Goal: Information Seeking & Learning: Learn about a topic

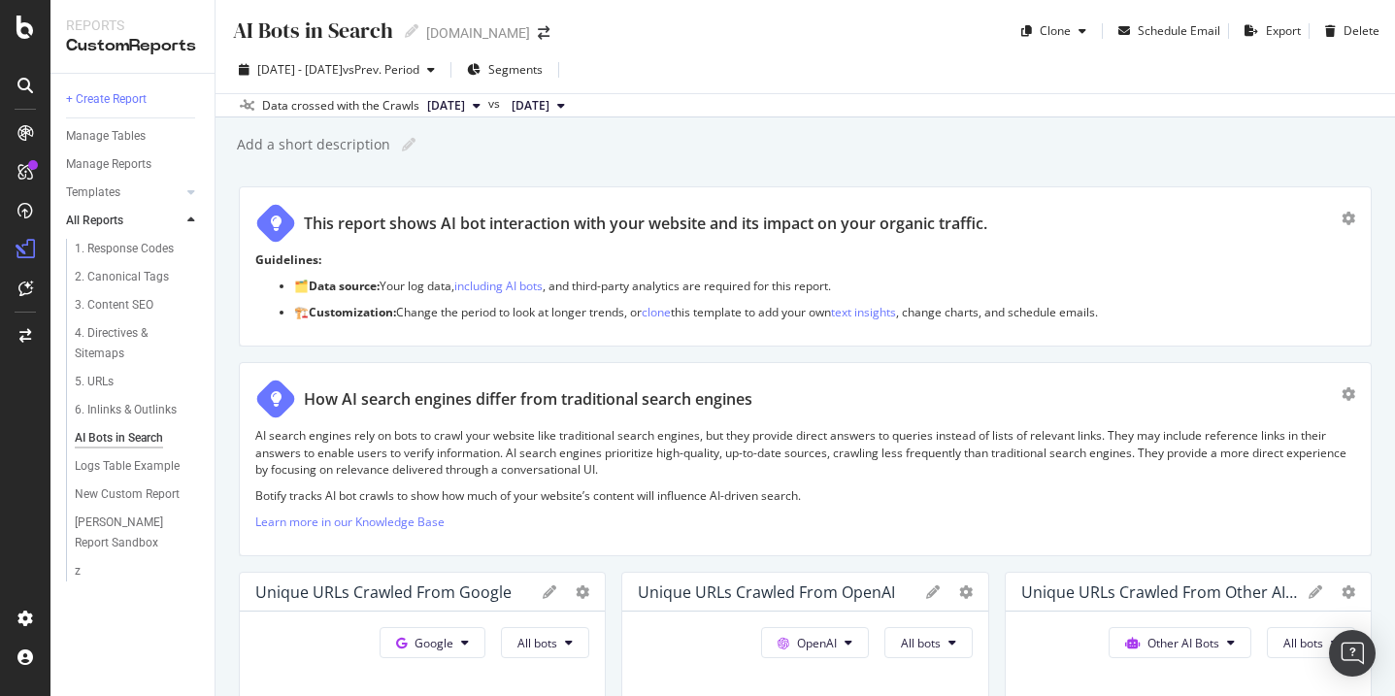
scroll to position [3288, 0]
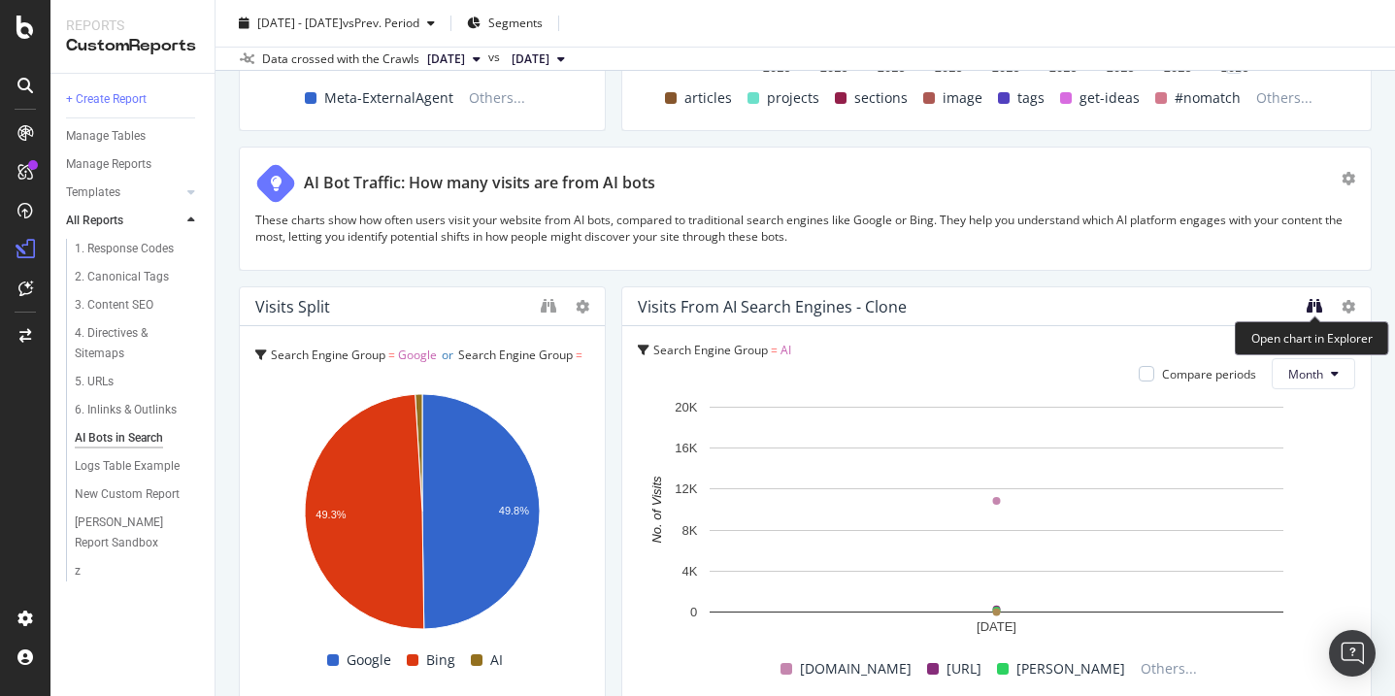
click at [1314, 304] on icon "binoculars" at bounding box center [1314, 306] width 16 height 16
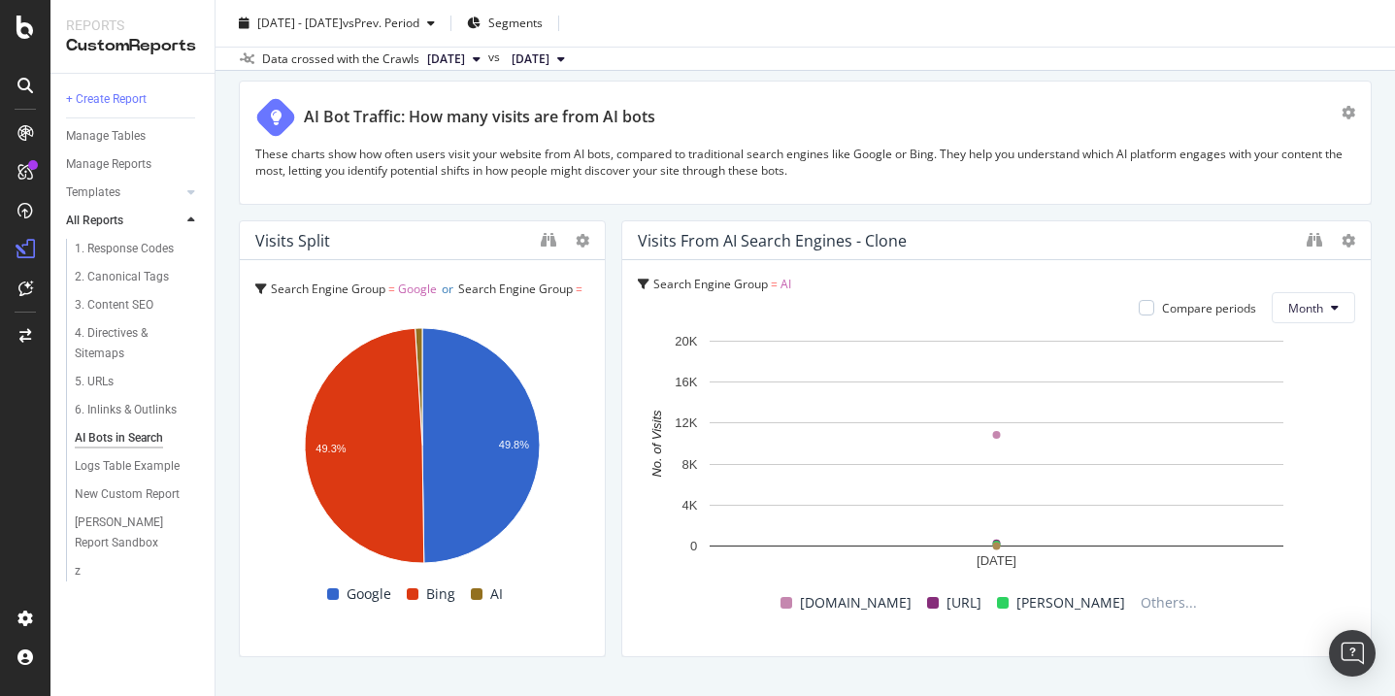
scroll to position [3335, 0]
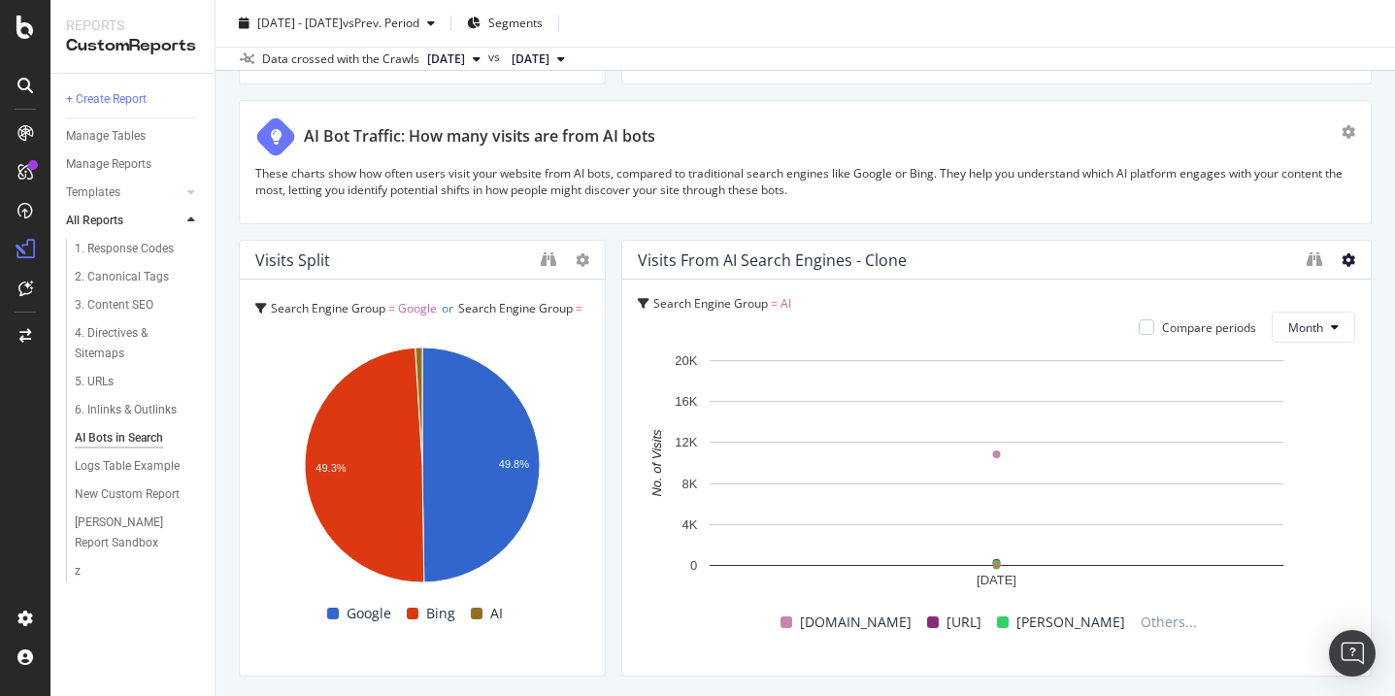
click at [1350, 261] on icon at bounding box center [1348, 260] width 14 height 14
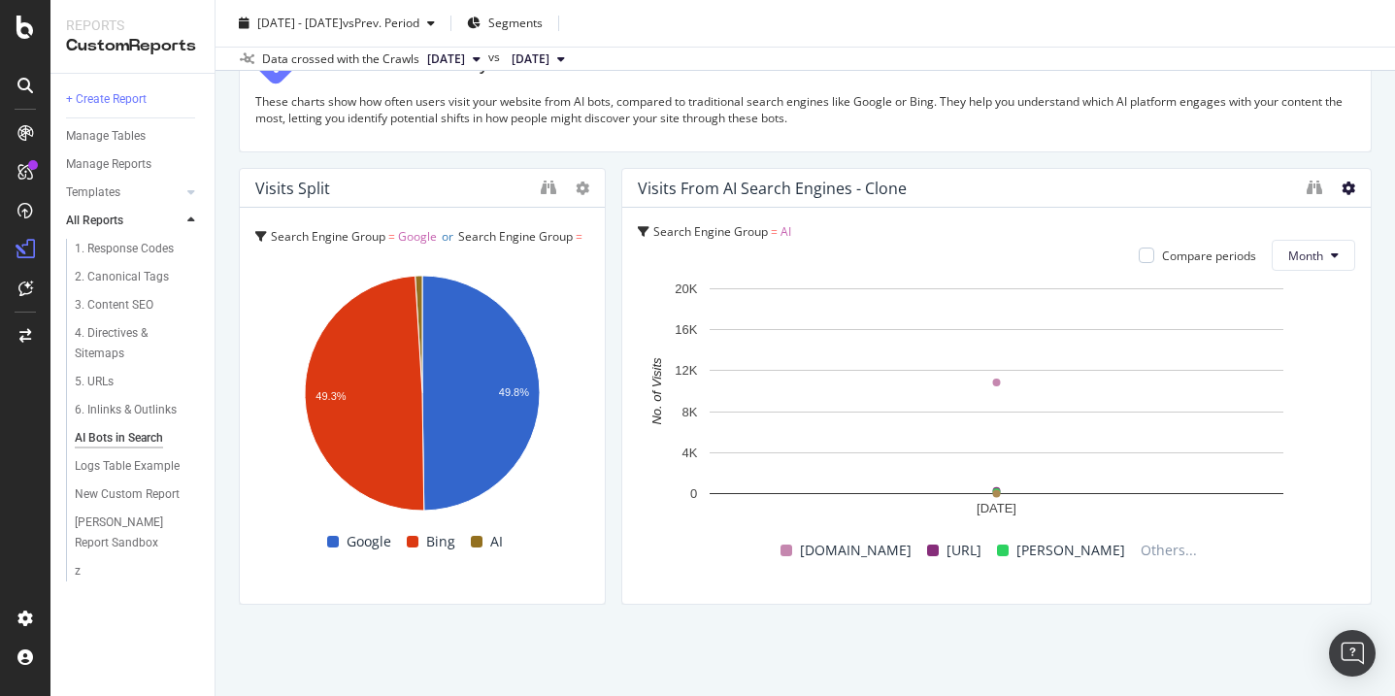
click at [1350, 191] on icon at bounding box center [1348, 188] width 14 height 14
click at [1355, 185] on div at bounding box center [1361, 386] width 19 height 437
click at [124, 494] on div "New Custom Report" at bounding box center [127, 494] width 105 height 20
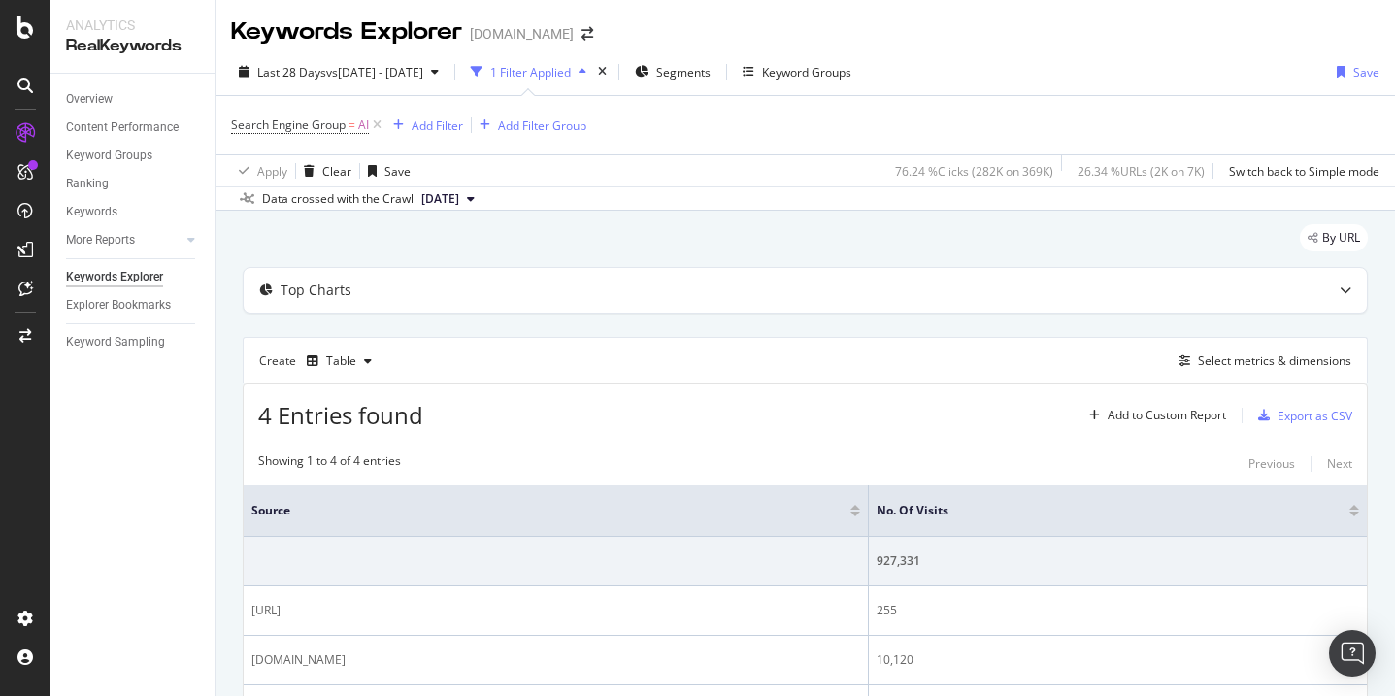
scroll to position [200, 0]
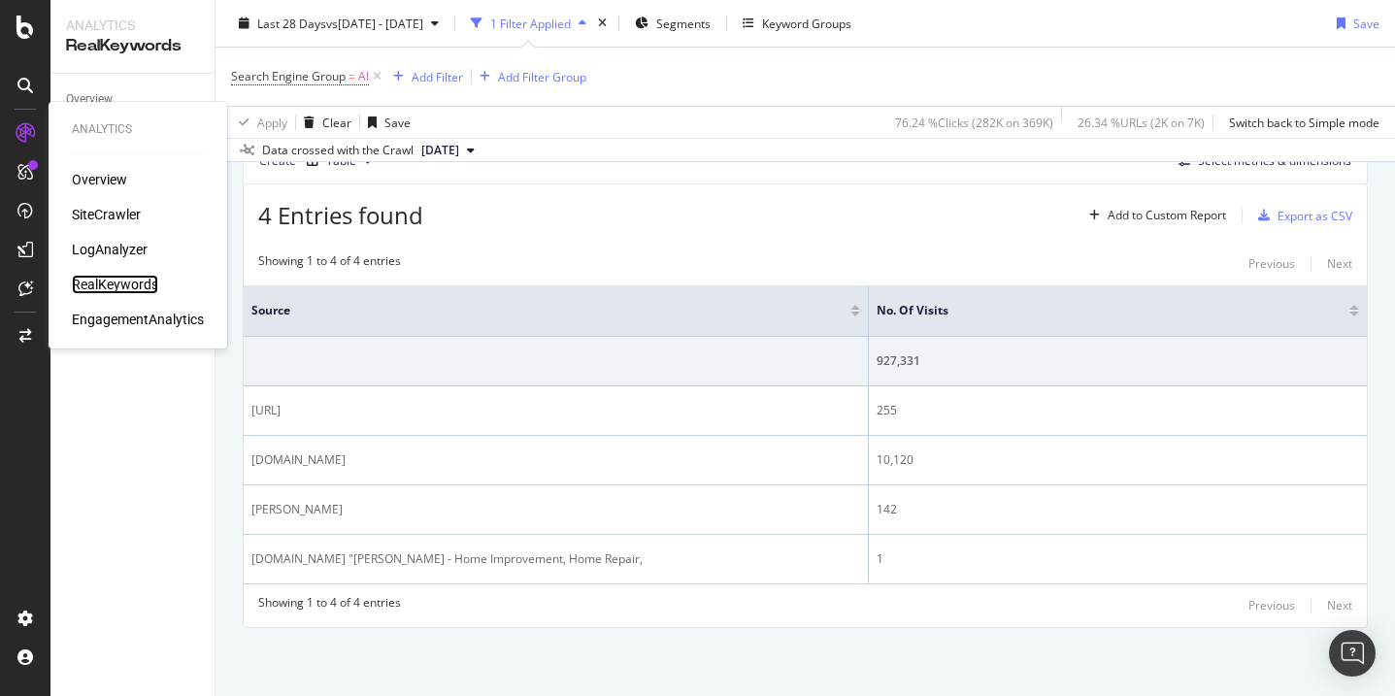
click at [122, 285] on div "RealKeywords" at bounding box center [115, 284] width 86 height 19
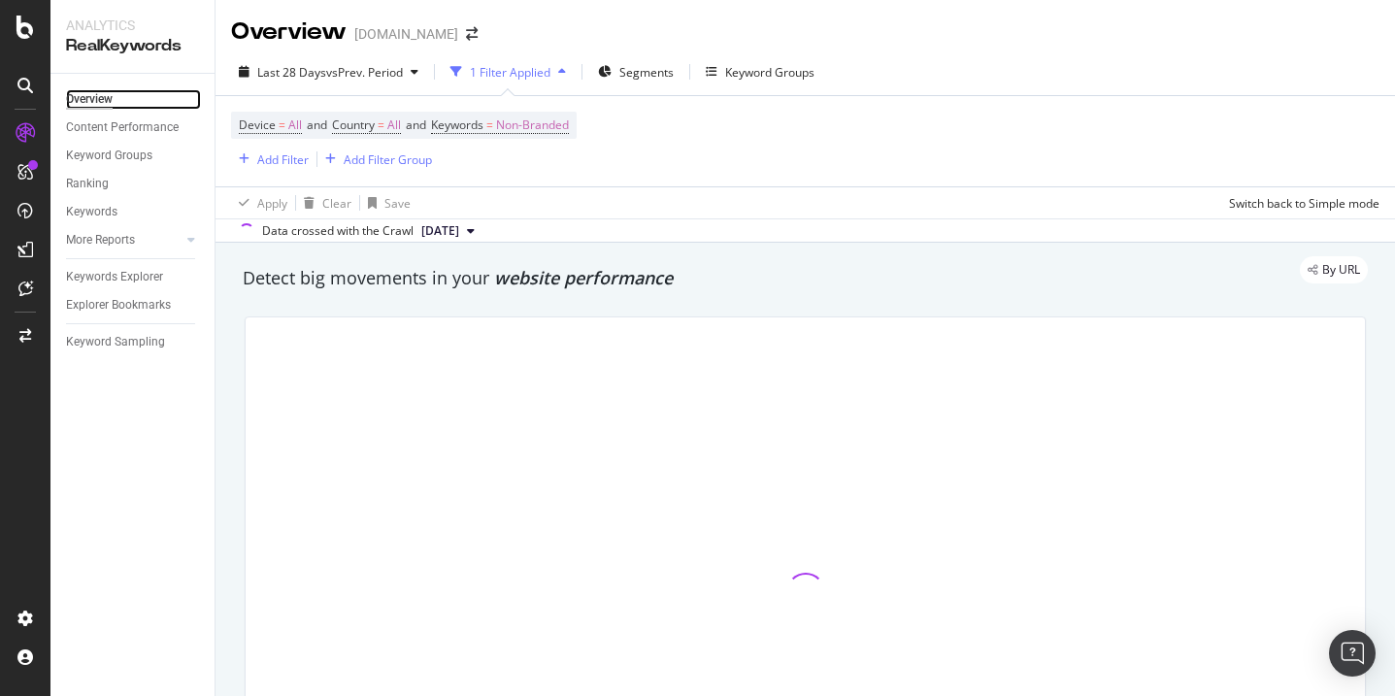
click at [99, 106] on div "Overview" at bounding box center [89, 99] width 47 height 20
click at [100, 102] on div "Overview" at bounding box center [89, 99] width 47 height 20
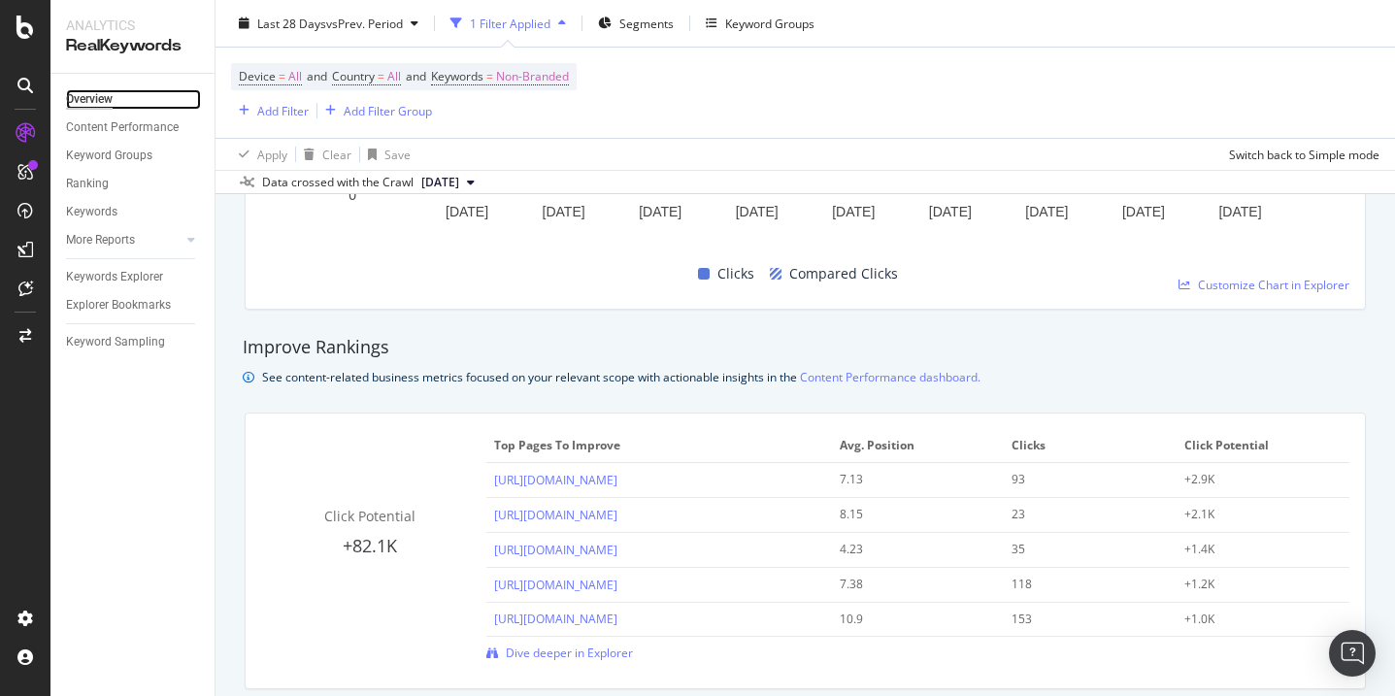
scroll to position [1094, 0]
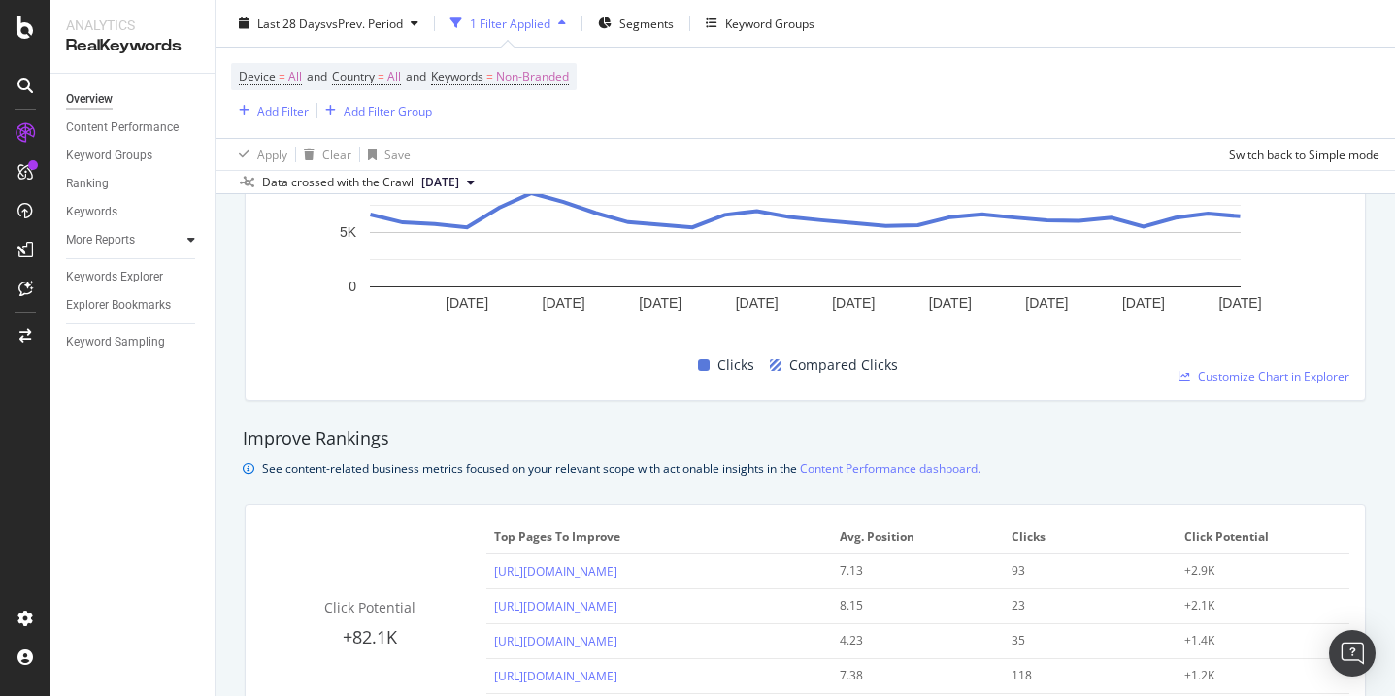
click at [187, 242] on icon at bounding box center [191, 240] width 8 height 12
click at [183, 239] on div at bounding box center [190, 239] width 19 height 19
click at [96, 214] on div "Keywords" at bounding box center [91, 212] width 51 height 20
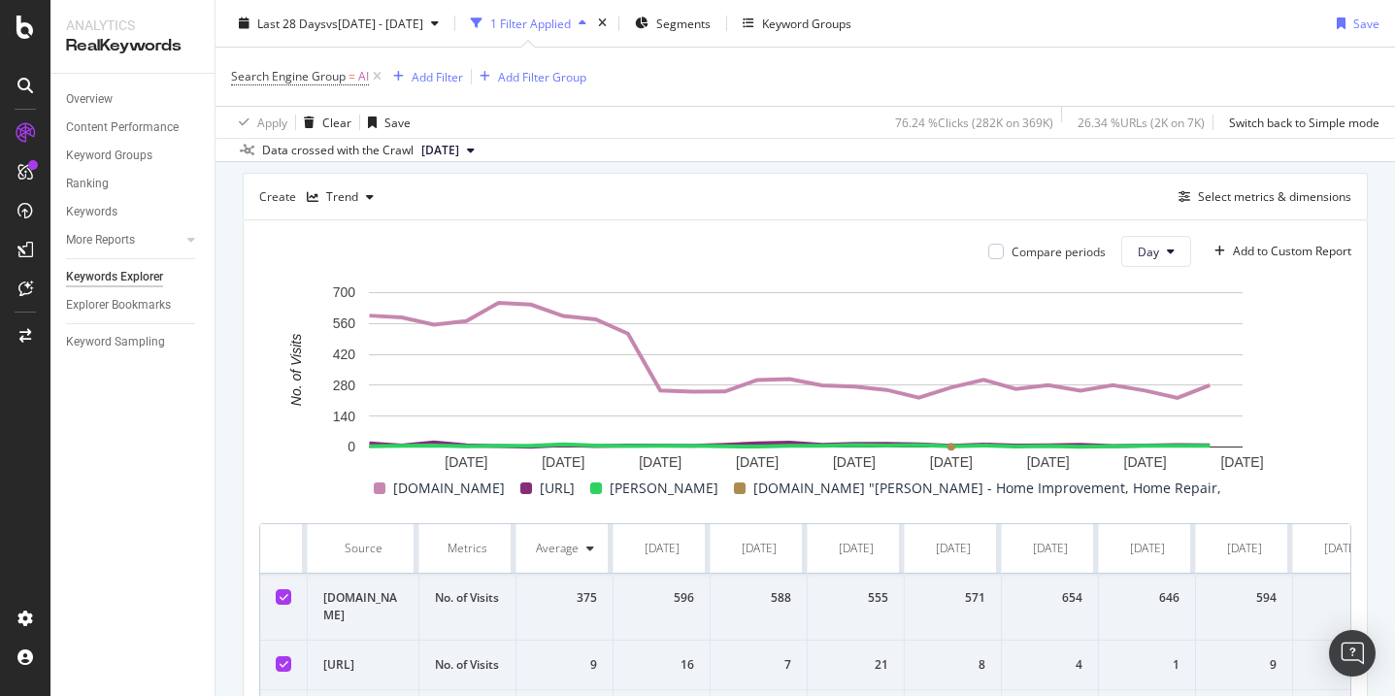
scroll to position [119, 0]
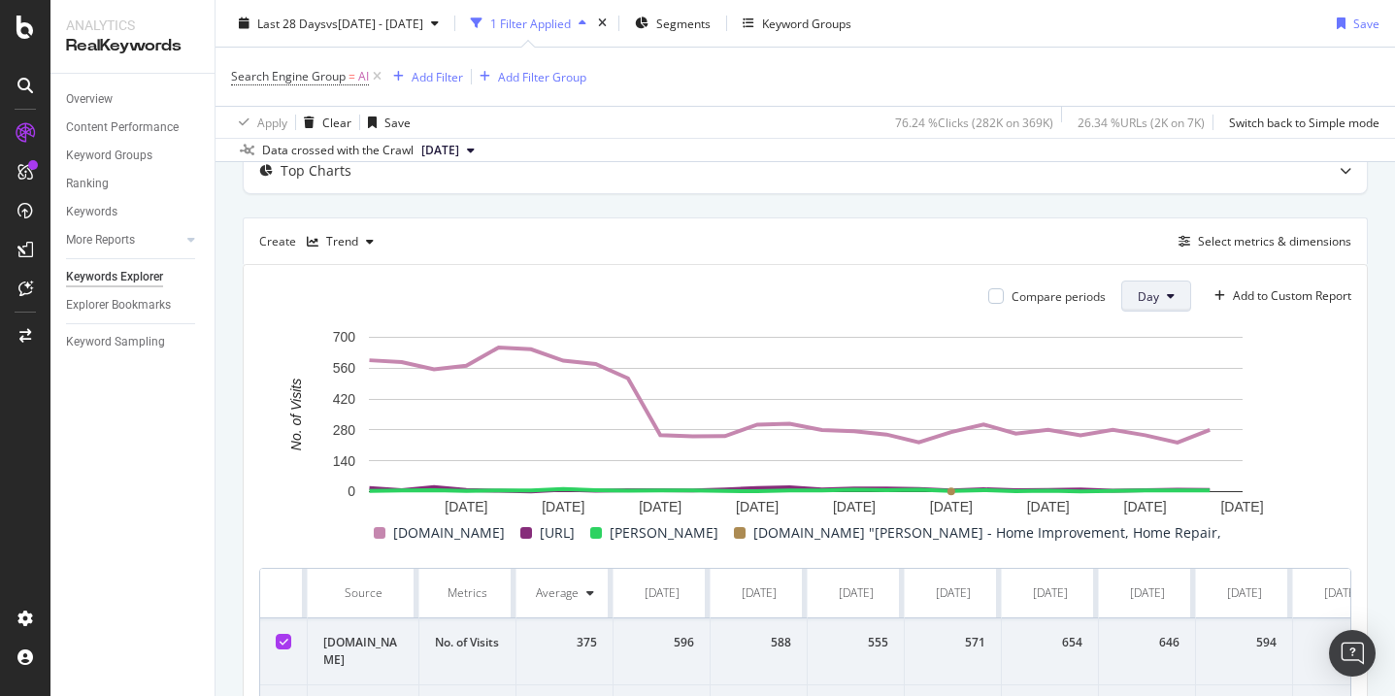
click at [1158, 303] on button "Day" at bounding box center [1156, 295] width 70 height 31
click at [1151, 403] on span "Month" at bounding box center [1154, 407] width 35 height 17
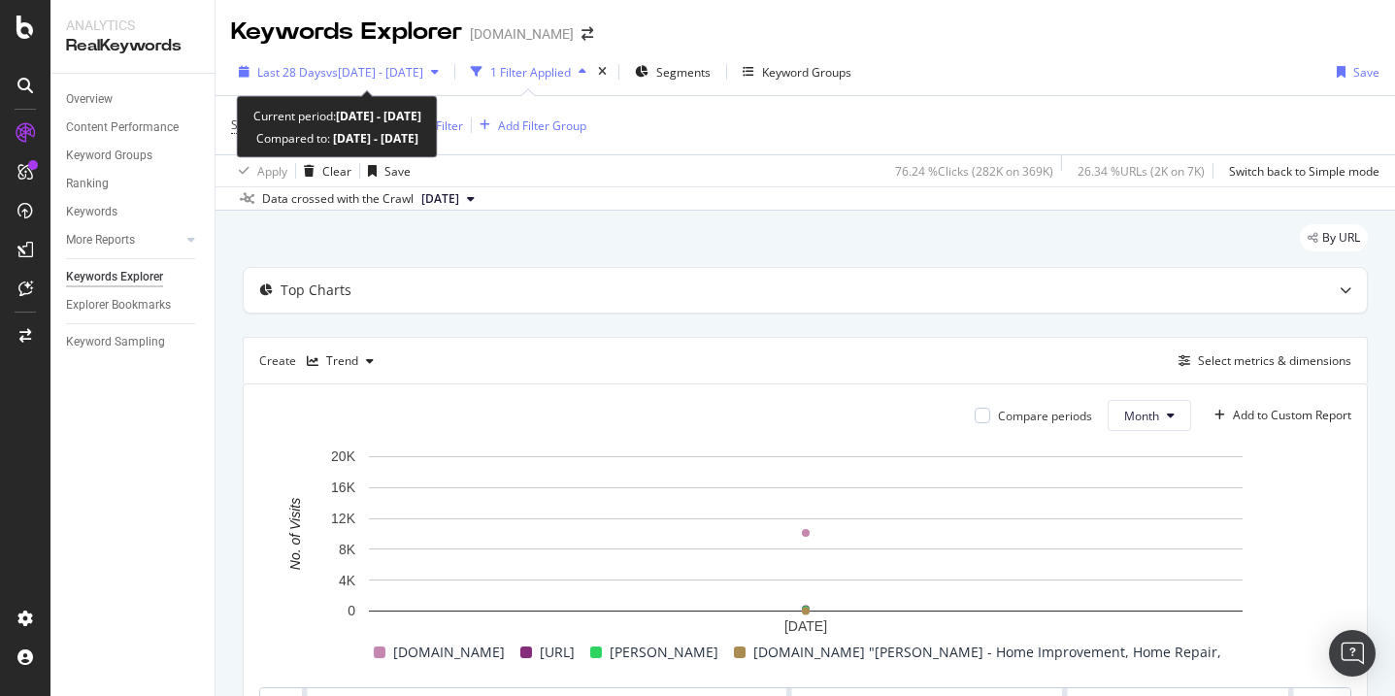
click at [423, 73] on span "vs 2025 Aug. 2nd - Aug. 31st" at bounding box center [374, 72] width 97 height 16
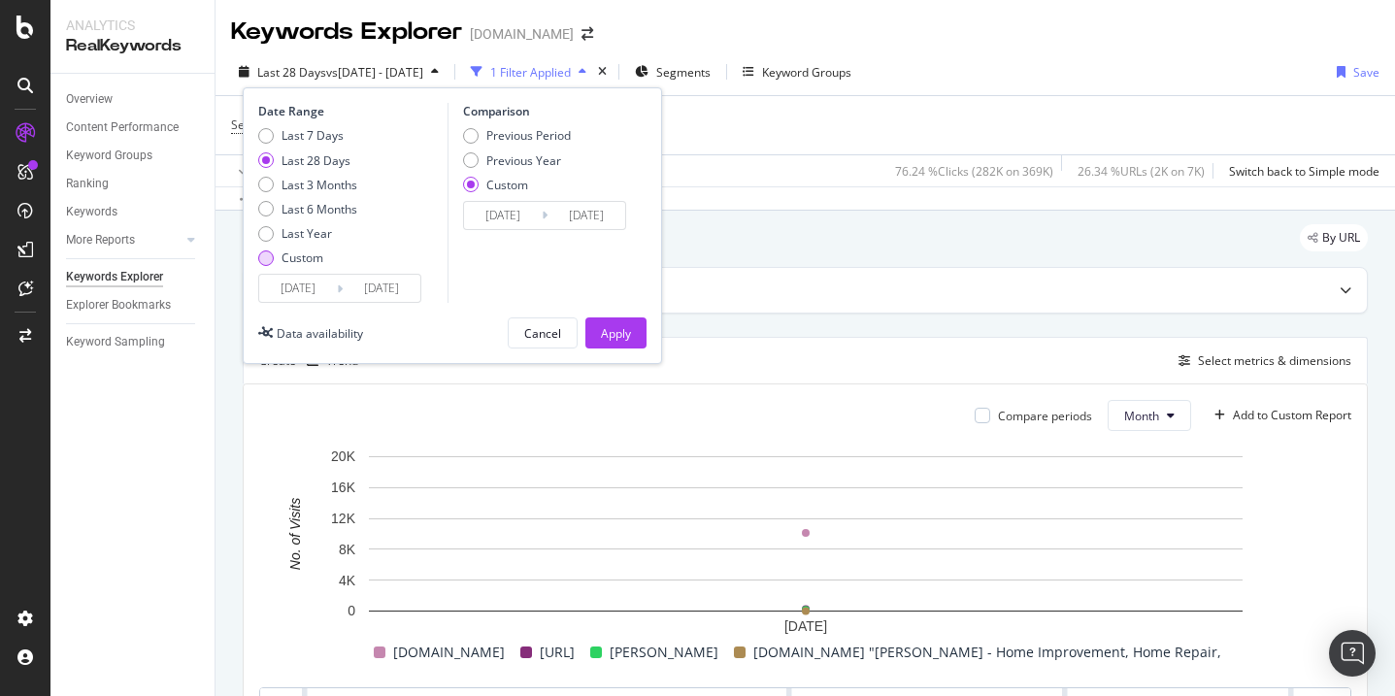
click at [303, 252] on div "Custom" at bounding box center [302, 257] width 42 height 16
click at [299, 277] on input "2025/09/02" at bounding box center [298, 288] width 78 height 27
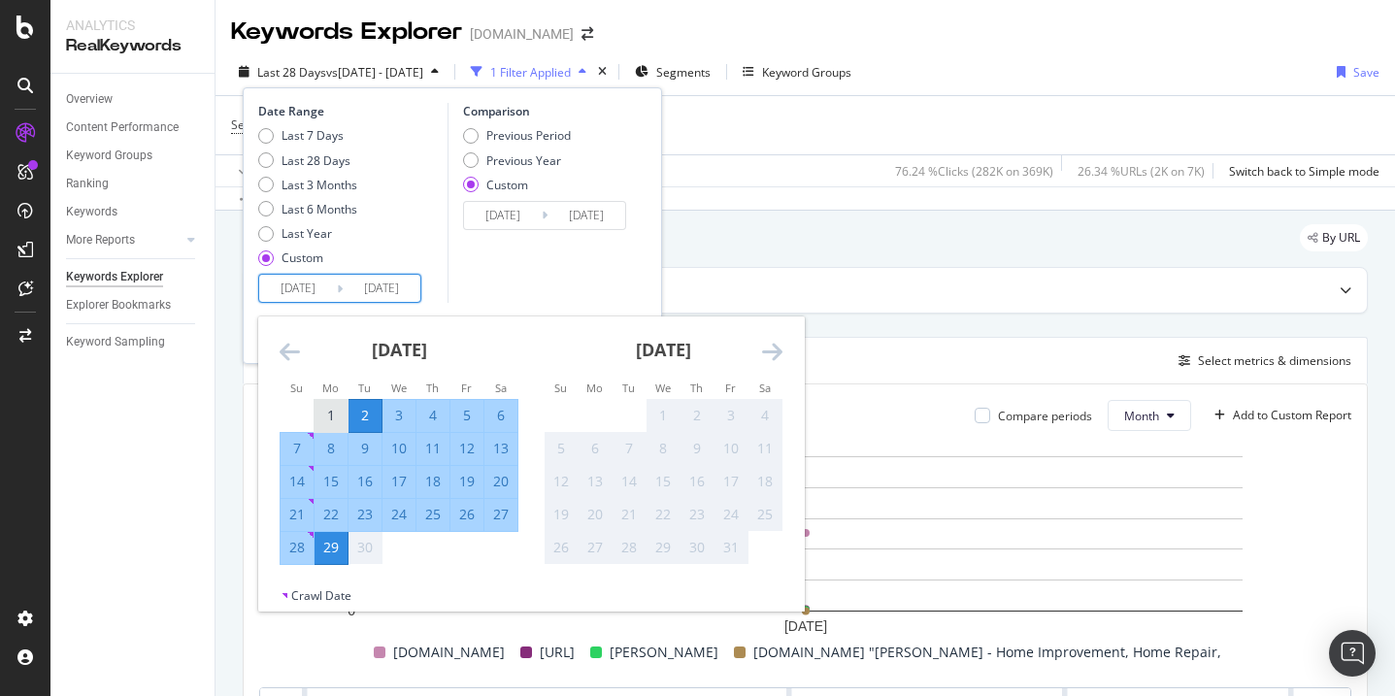
click at [328, 410] on div "1" at bounding box center [330, 415] width 33 height 19
type input "2025/09/01"
click at [367, 284] on input "2025/09/29" at bounding box center [382, 288] width 78 height 27
click at [363, 546] on div "30" at bounding box center [364, 547] width 33 height 19
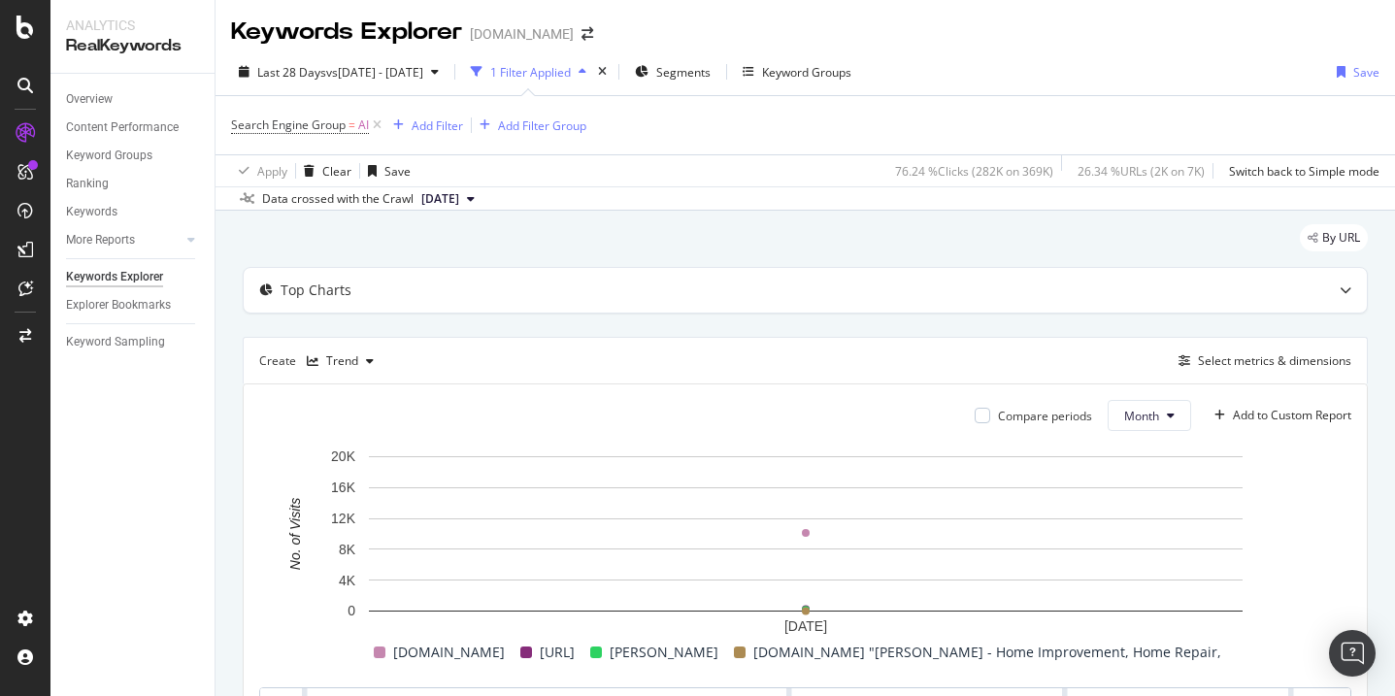
click at [878, 186] on div "Data crossed with the Crawl 2025 Sep. 28th" at bounding box center [804, 197] width 1179 height 23
click at [423, 74] on span "vs 2025 Aug. 2nd - Aug. 31st" at bounding box center [374, 72] width 97 height 16
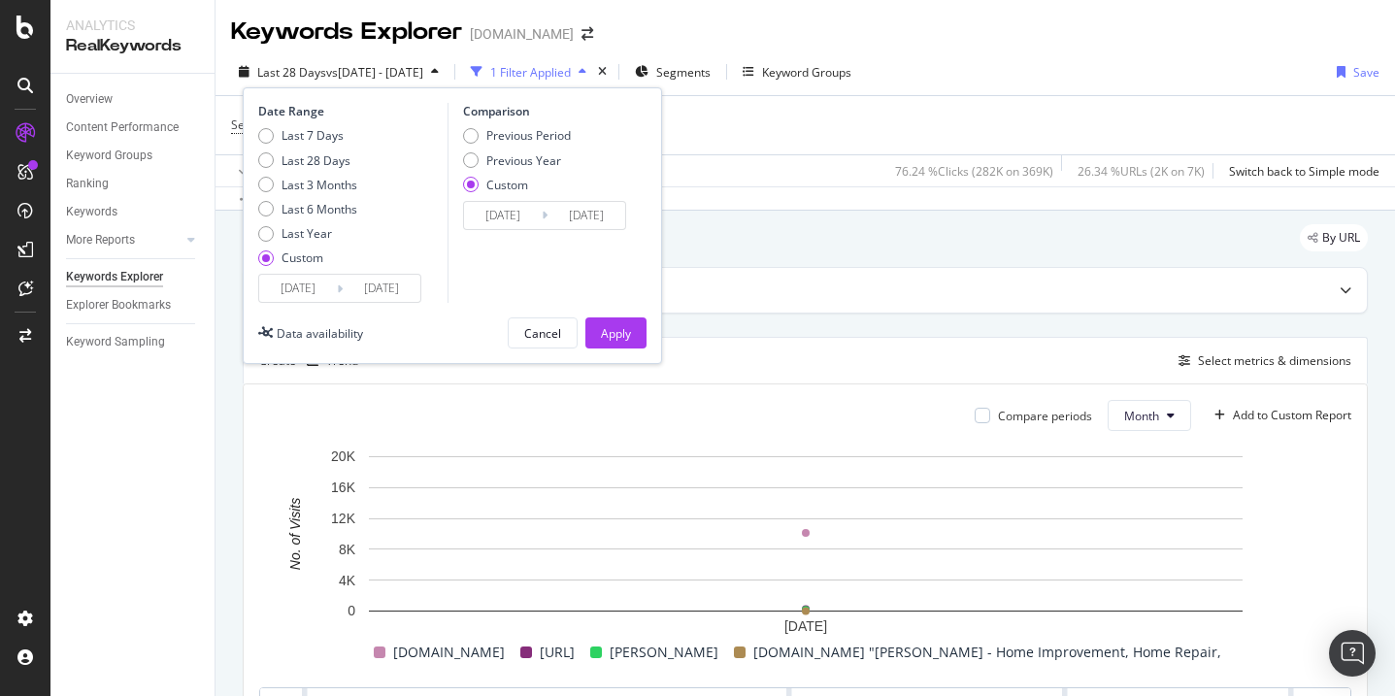
click at [368, 285] on input "2025/09/29" at bounding box center [382, 288] width 78 height 27
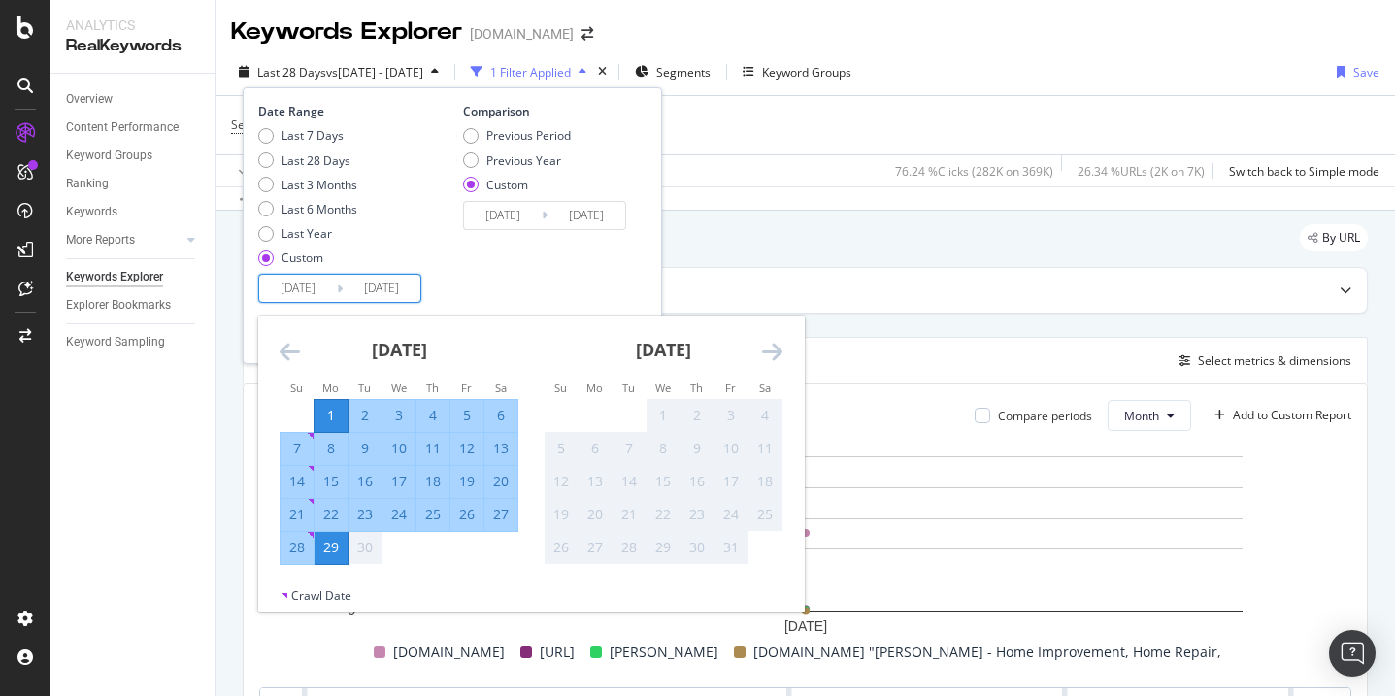
click at [361, 552] on div "30" at bounding box center [364, 547] width 33 height 19
drag, startPoint x: 400, startPoint y: 288, endPoint x: 441, endPoint y: 286, distance: 40.8
click at [441, 287] on div "Date Range Last 7 Days Last 28 Days Last 3 Months Last 6 Months Last Year Custo…" at bounding box center [350, 203] width 184 height 200
click at [458, 254] on div "Comparison Previous Period Previous Year Custom 2025/08/02 Navigate forward to …" at bounding box center [539, 203] width 184 height 200
type input "2025/09/29"
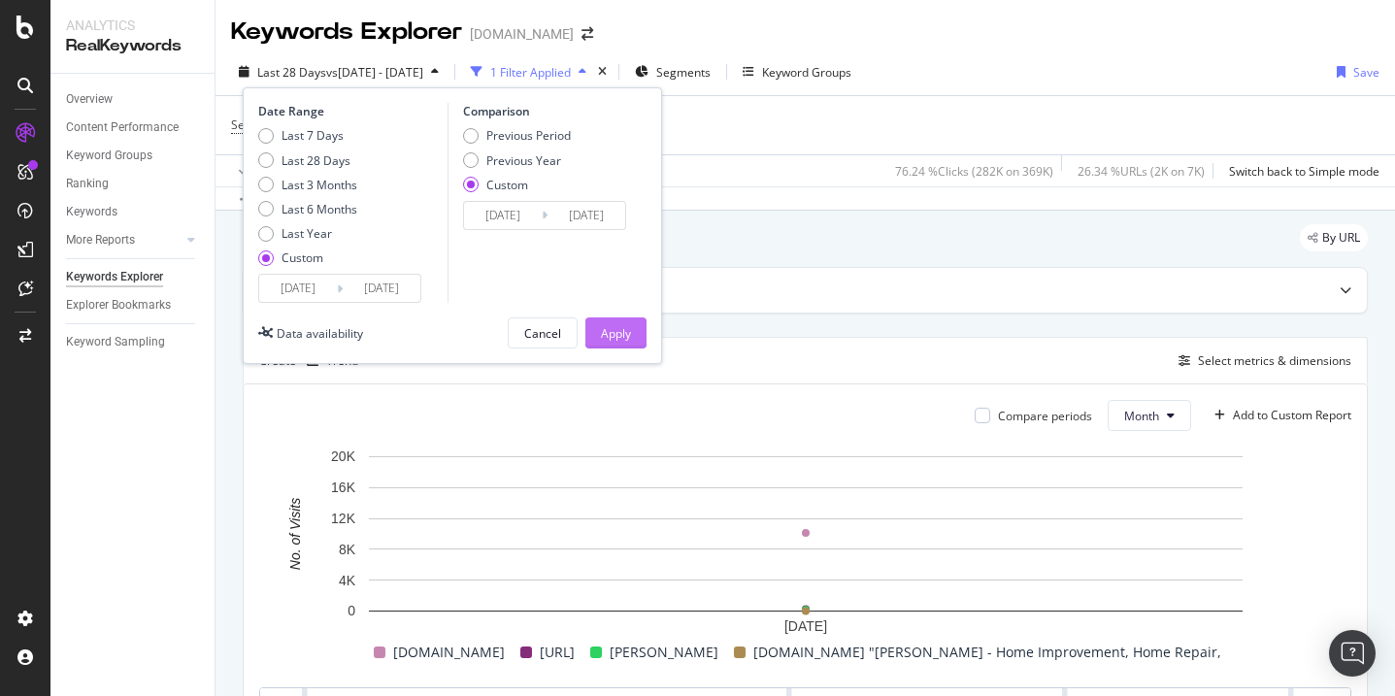
click at [607, 331] on div "Apply" at bounding box center [616, 333] width 30 height 16
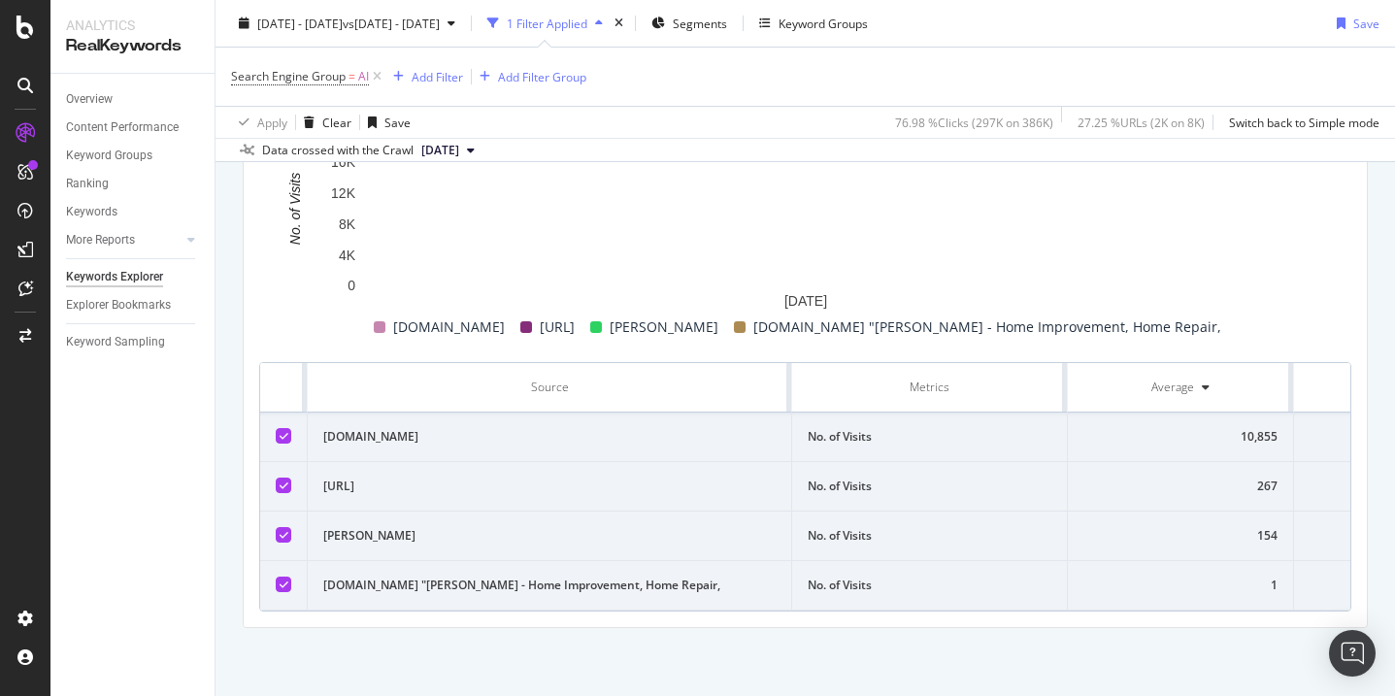
scroll to position [326, 0]
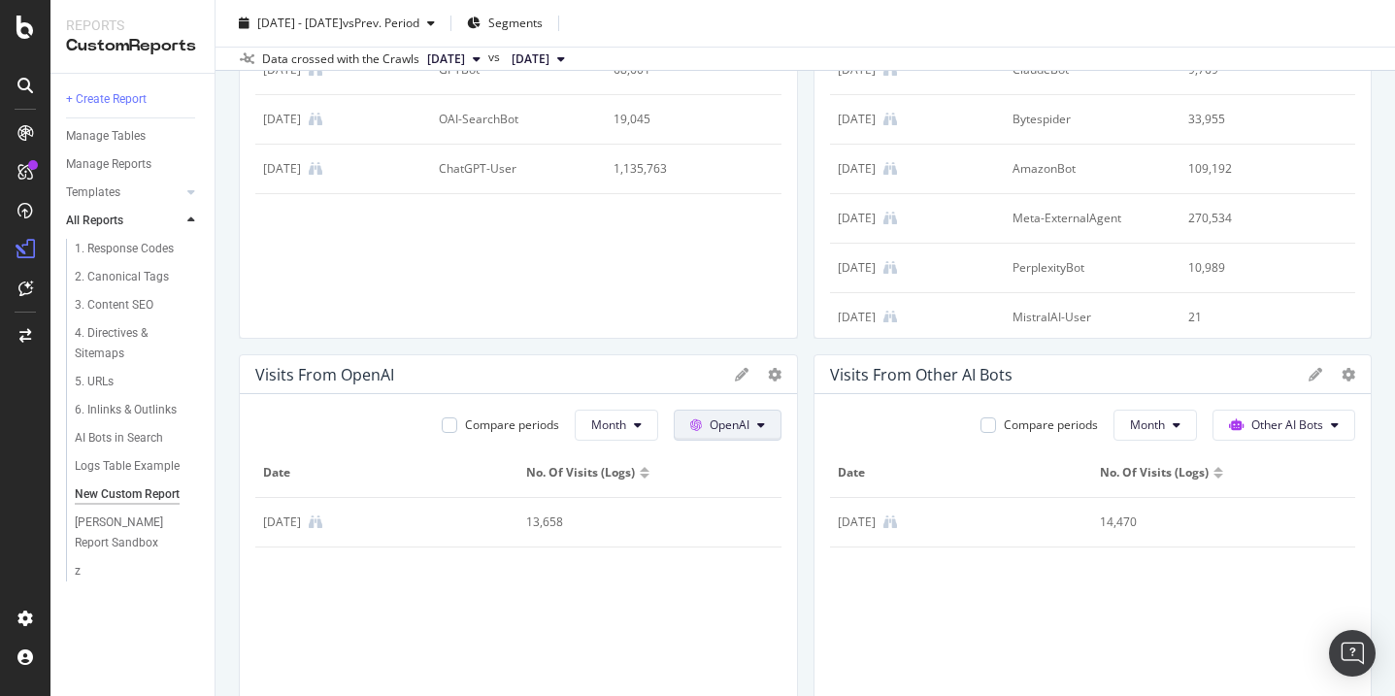
scroll to position [257, 0]
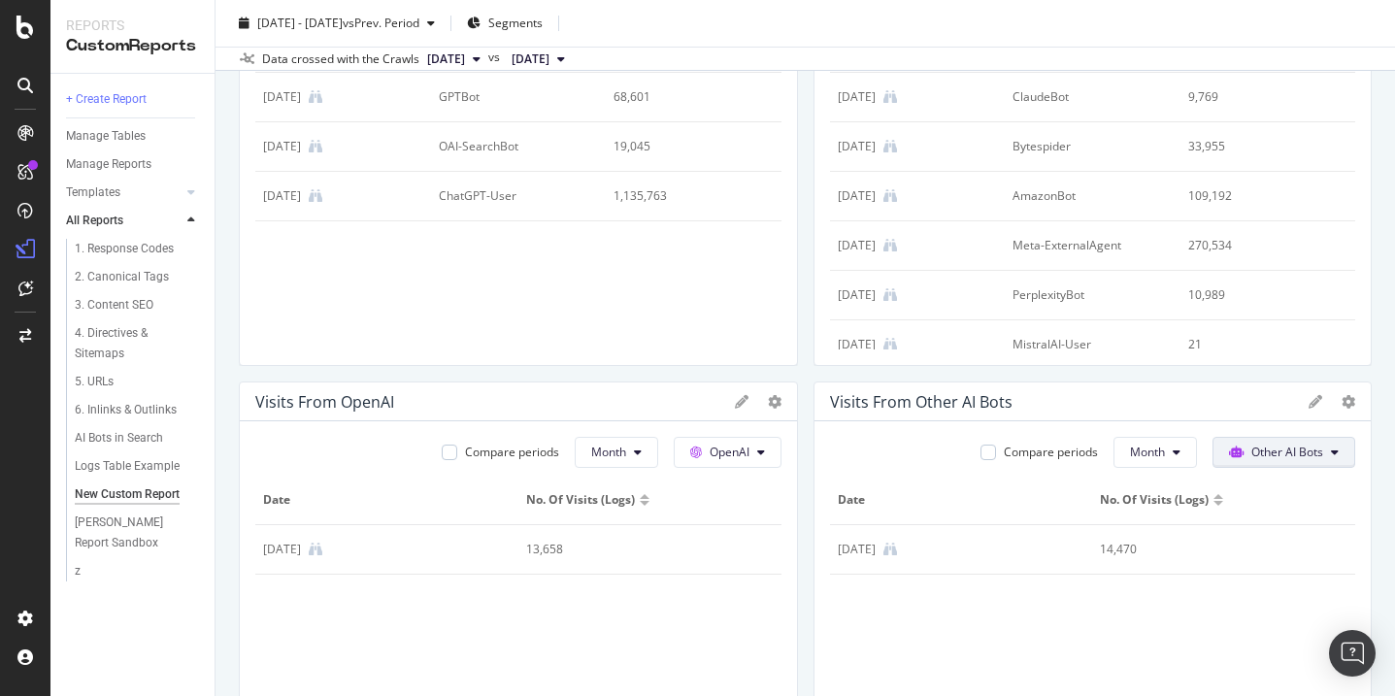
click at [1302, 446] on span "Other AI Bots" at bounding box center [1287, 452] width 72 height 16
